Goal: Task Accomplishment & Management: Manage account settings

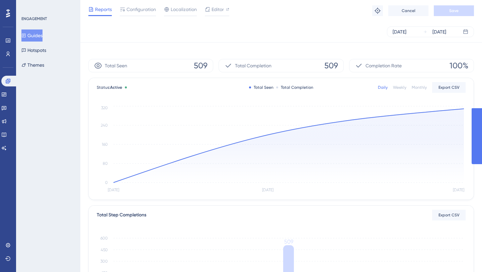
scroll to position [152, 0]
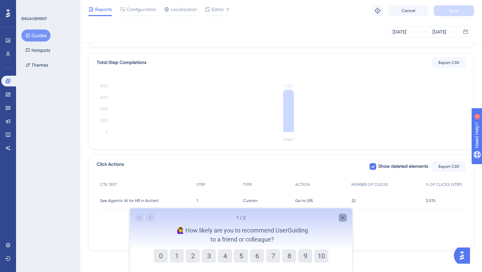
click at [344, 218] on icon "Close survey" at bounding box center [343, 217] width 3 height 3
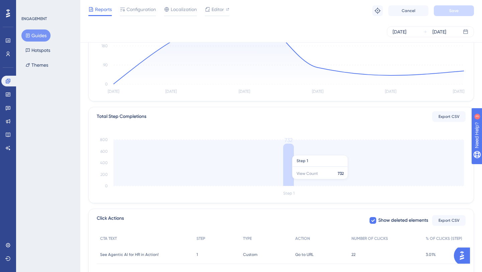
scroll to position [103, 0]
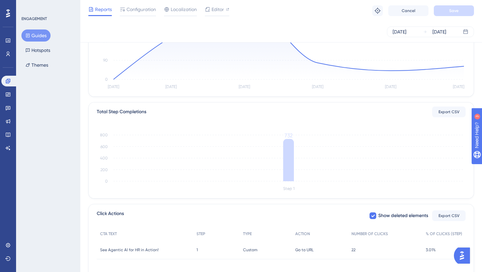
click at [356, 247] on div "22 22" at bounding box center [385, 249] width 74 height 19
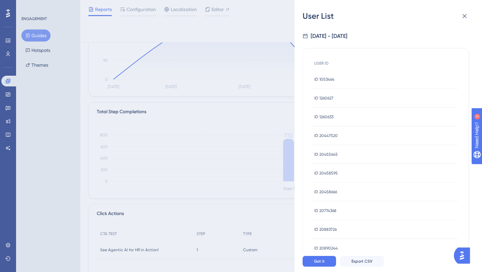
click at [338, 77] on div "ID 1053464 ID 1053464" at bounding box center [384, 79] width 147 height 19
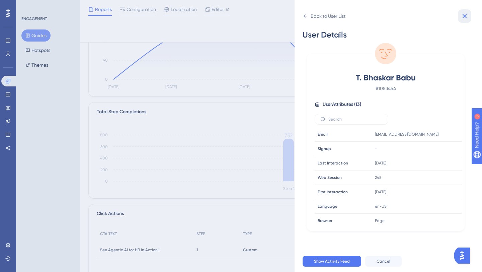
click at [467, 18] on icon at bounding box center [465, 16] width 8 height 8
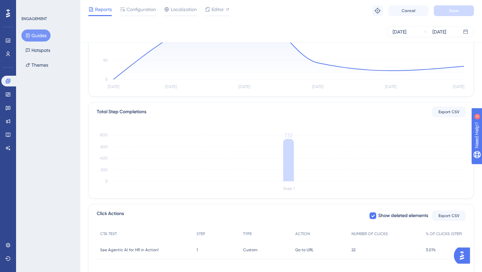
click at [355, 242] on div "22 22" at bounding box center [385, 249] width 74 height 19
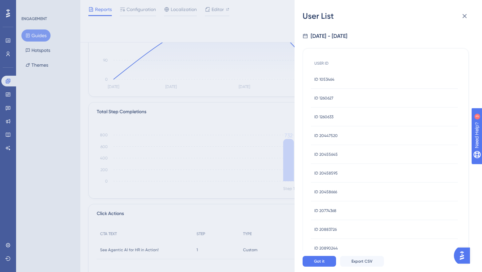
click at [343, 159] on div "ID 20455645 ID 20455645" at bounding box center [384, 154] width 147 height 19
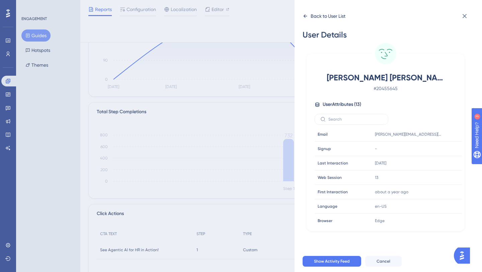
click at [316, 17] on div "Back to User List" at bounding box center [328, 16] width 35 height 8
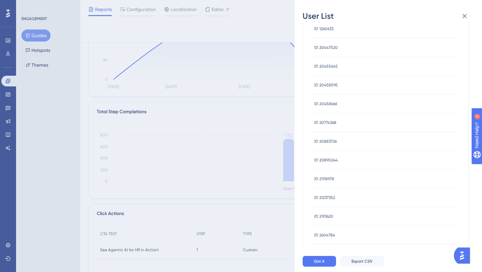
scroll to position [155, 0]
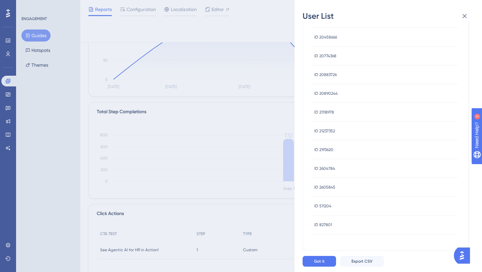
click at [320, 205] on span "ID 511204" at bounding box center [322, 205] width 17 height 5
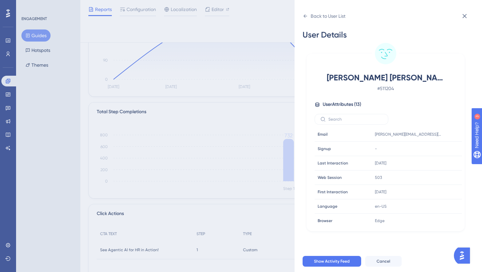
click at [331, 254] on div "Show Activity Feed Cancel" at bounding box center [397, 260] width 188 height 21
click at [331, 260] on span "Show Activity Feed" at bounding box center [332, 261] width 36 height 5
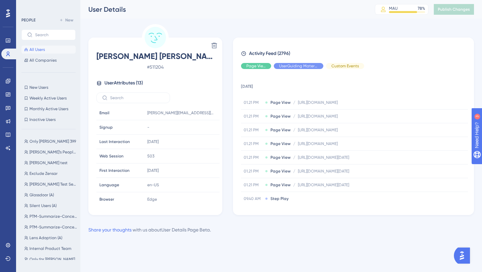
click at [40, 51] on span "All Users" at bounding box center [36, 49] width 15 height 5
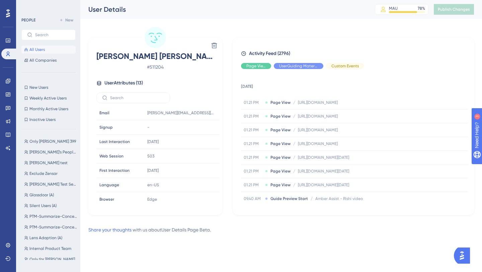
scroll to position [103, 0]
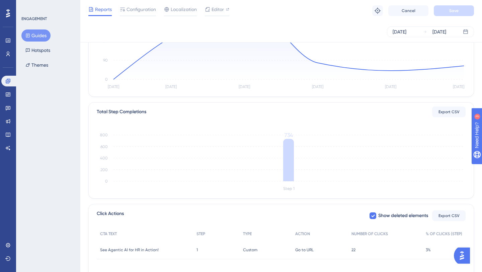
click at [353, 248] on span "22" at bounding box center [354, 249] width 4 height 5
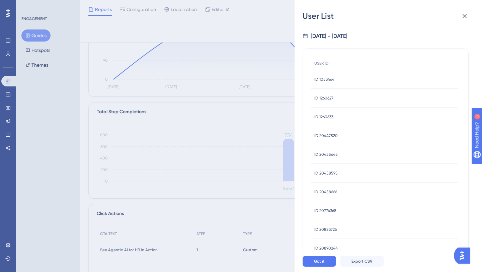
click at [328, 245] on span "ID 20890244" at bounding box center [325, 247] width 23 height 5
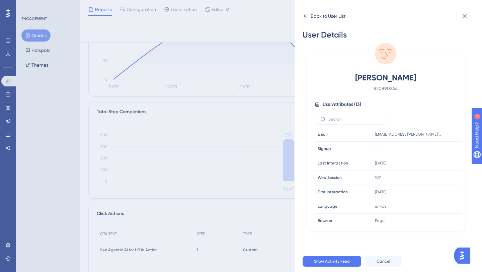
click at [306, 13] on icon at bounding box center [305, 15] width 5 height 5
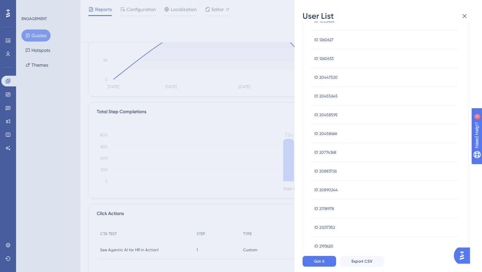
scroll to position [155, 0]
click at [327, 224] on span "ID 827801" at bounding box center [323, 224] width 18 height 5
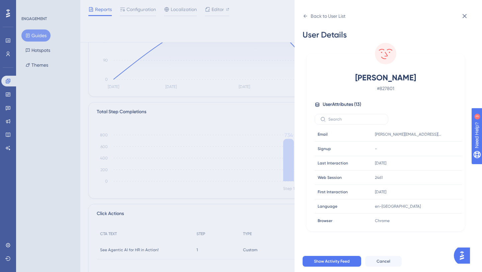
scroll to position [0, 0]
click at [306, 13] on icon at bounding box center [305, 15] width 5 height 5
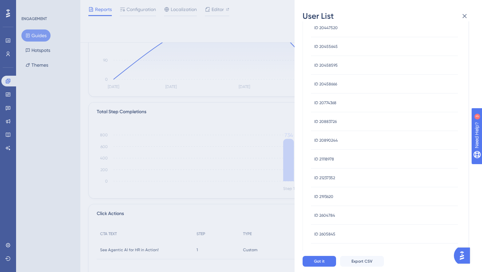
scroll to position [155, 0]
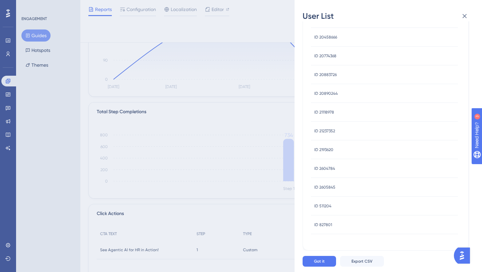
click at [326, 166] on span "ID 2604784" at bounding box center [324, 168] width 21 height 5
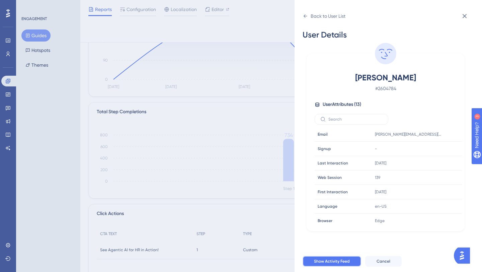
click at [332, 263] on span "Show Activity Feed" at bounding box center [332, 261] width 36 height 5
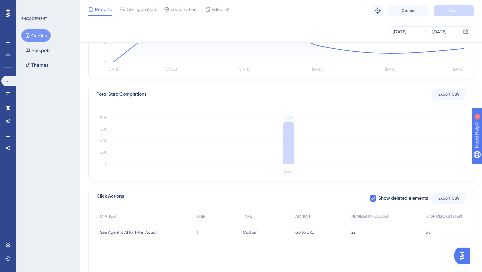
scroll to position [152, 0]
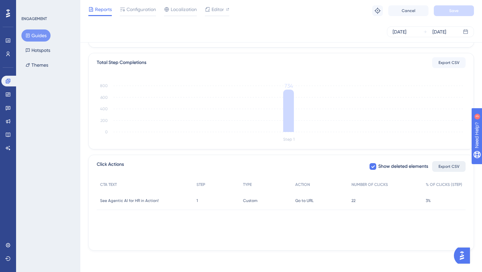
click at [458, 165] on span "Export CSV" at bounding box center [449, 166] width 21 height 5
click at [356, 201] on div "22 22" at bounding box center [385, 200] width 74 height 19
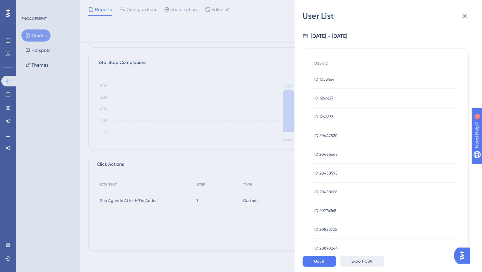
click at [357, 262] on span "Export CSV" at bounding box center [362, 261] width 21 height 5
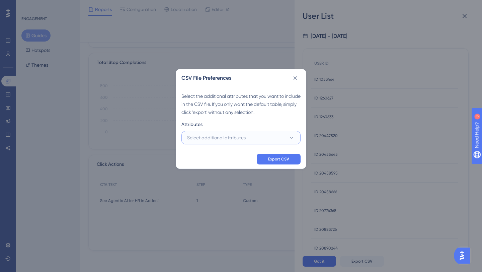
click at [287, 143] on button "Select additional attributes" at bounding box center [241, 137] width 119 height 13
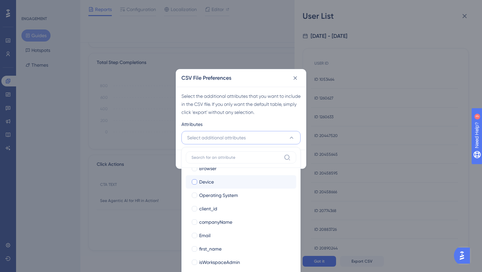
scroll to position [73, 0]
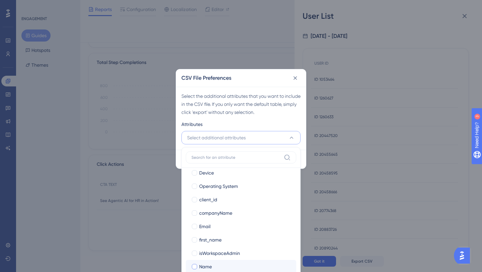
click at [196, 266] on div at bounding box center [194, 266] width 5 height 5
checkbox input "true"
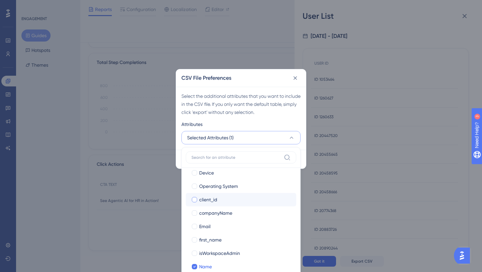
click at [195, 200] on div at bounding box center [194, 199] width 5 height 5
checkbox input "true"
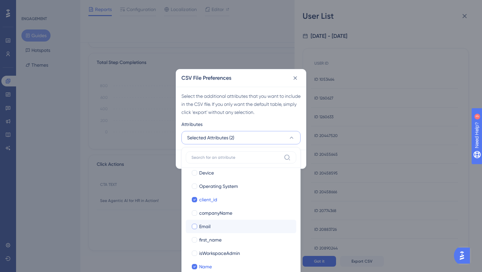
click at [195, 225] on div at bounding box center [194, 226] width 5 height 5
checkbox input "true"
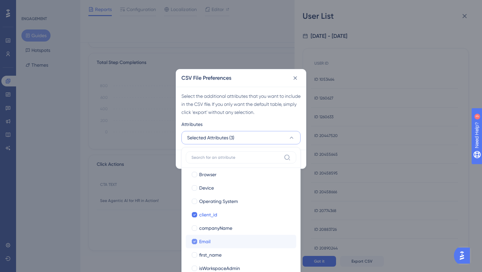
scroll to position [55, 0]
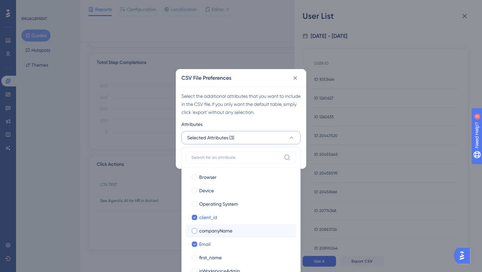
click at [195, 229] on div at bounding box center [194, 230] width 5 height 5
checkbox input "true"
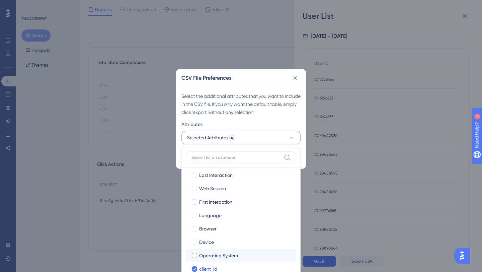
scroll to position [0, 0]
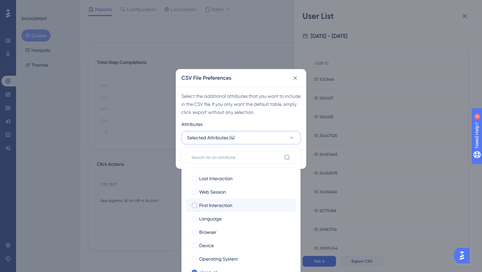
click at [194, 204] on div at bounding box center [194, 205] width 5 height 5
checkbox input "true"
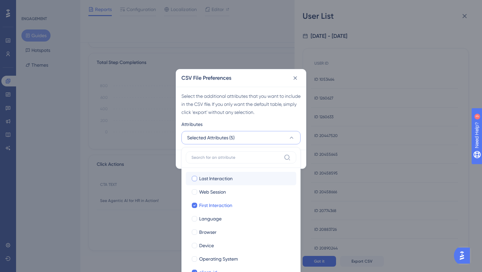
click at [195, 178] on div at bounding box center [194, 178] width 5 height 5
checkbox input "true"
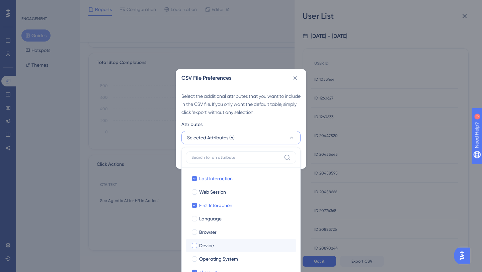
scroll to position [73, 0]
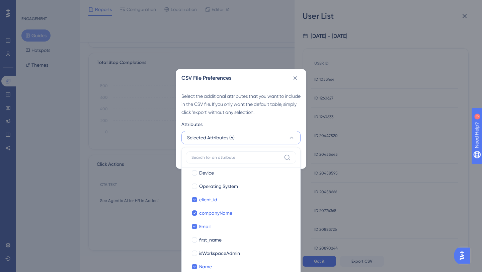
click at [294, 123] on div "Attributes" at bounding box center [241, 125] width 119 height 11
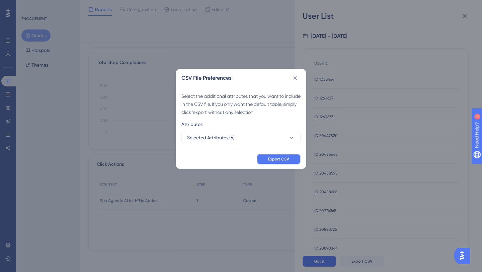
click at [277, 161] on span "Export CSV" at bounding box center [278, 158] width 21 height 5
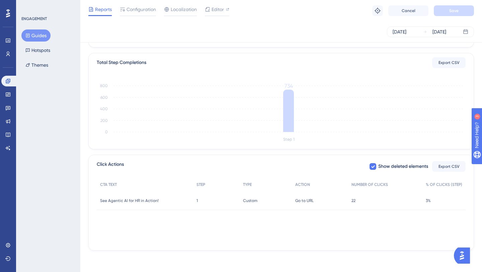
click at [356, 199] on span "22" at bounding box center [354, 200] width 4 height 5
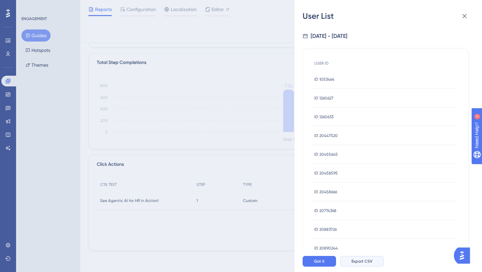
click at [370, 264] on span "Export CSV" at bounding box center [362, 261] width 21 height 5
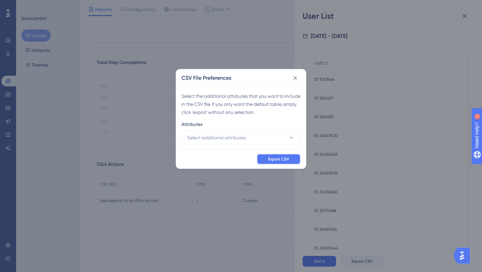
click at [282, 159] on span "Export CSV" at bounding box center [278, 158] width 21 height 5
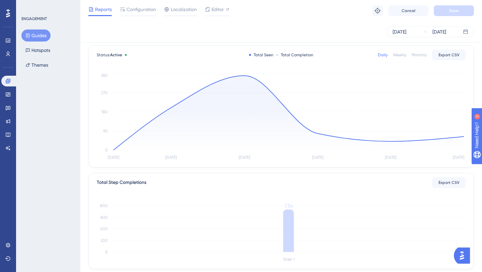
scroll to position [0, 0]
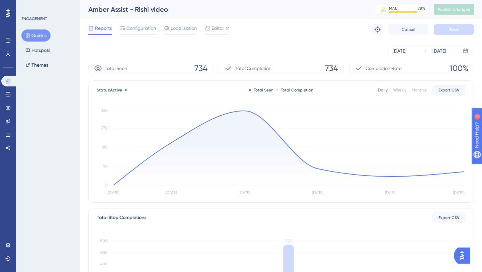
click at [39, 34] on button "Guides" at bounding box center [35, 35] width 29 height 12
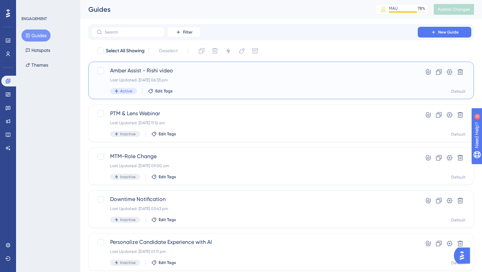
click at [212, 89] on div "Active Edit Tags" at bounding box center [254, 91] width 289 height 6
